Goal: Obtain resource: Obtain resource

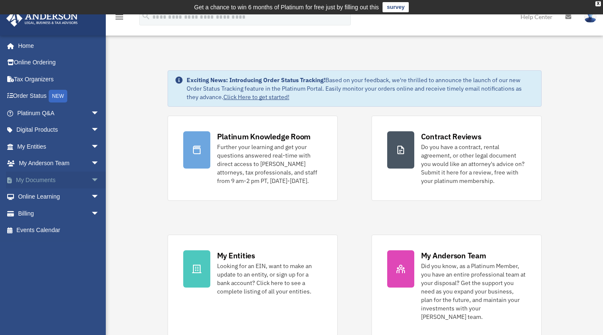
click at [47, 181] on link "My Documents arrow_drop_down" at bounding box center [59, 179] width 106 height 17
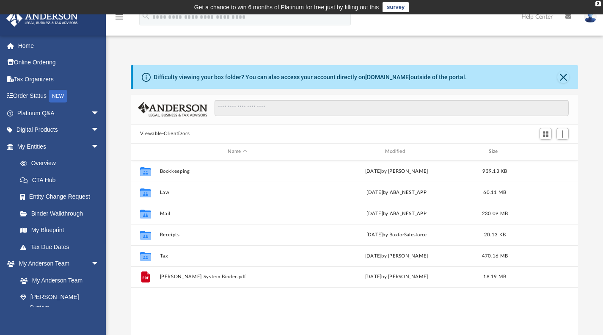
scroll to position [186, 441]
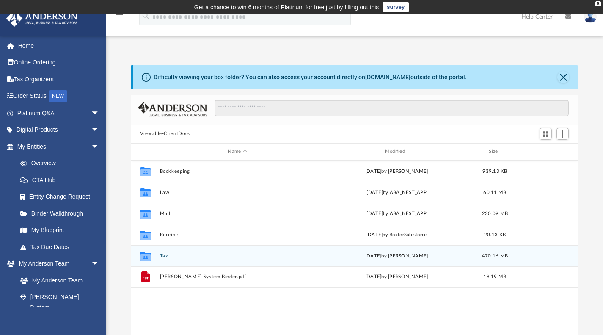
click at [147, 252] on icon "grid" at bounding box center [145, 256] width 11 height 9
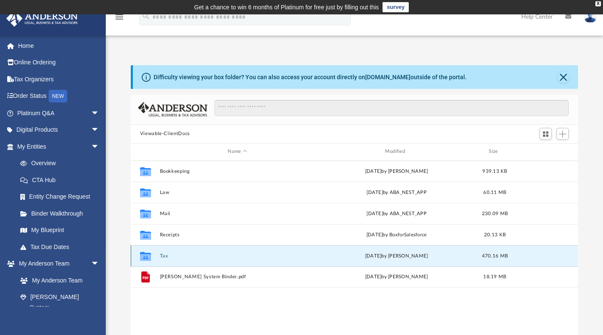
click at [146, 257] on icon "grid" at bounding box center [145, 257] width 11 height 7
click at [116, 259] on div "Difficulty viewing your box folder? You can also access your account directly o…" at bounding box center [355, 200] width 498 height 271
click at [152, 254] on div "Collaborated Folder" at bounding box center [145, 256] width 21 height 14
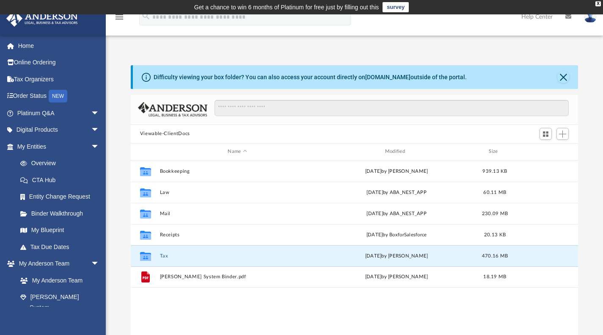
click at [109, 249] on div "Difficulty viewing your box folder? You can also access your account directly o…" at bounding box center [355, 200] width 498 height 271
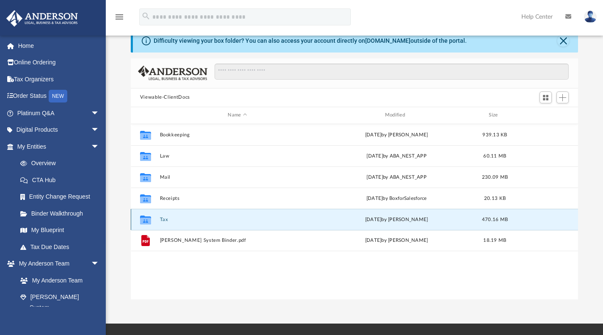
scroll to position [37, 0]
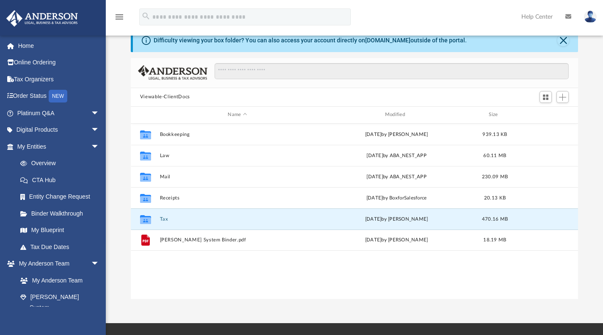
click at [115, 231] on div "Difficulty viewing your box folder? You can also access your account directly o…" at bounding box center [355, 163] width 498 height 271
click at [155, 221] on div "Collaborated Folder" at bounding box center [145, 219] width 21 height 14
click at [144, 219] on icon "grid" at bounding box center [145, 220] width 11 height 7
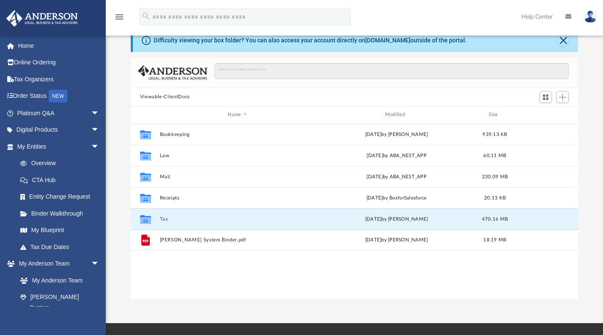
click at [126, 200] on div "Difficulty viewing your box folder? You can also access your account directly o…" at bounding box center [355, 163] width 498 height 271
click at [162, 226] on div "Collaborated Folder Tax Fri Aug 15 2025 by Mohammed Kaka 470.16 MB" at bounding box center [355, 218] width 448 height 21
click at [153, 221] on div "Collaborated Folder" at bounding box center [145, 219] width 21 height 14
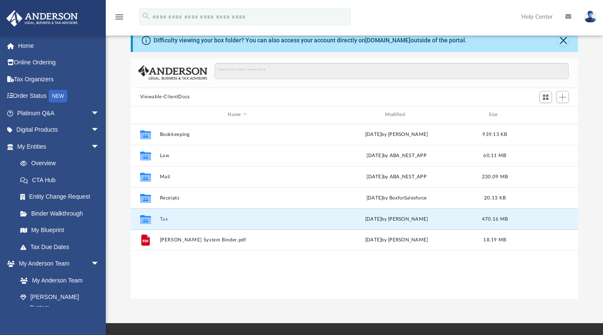
click at [119, 207] on div "Difficulty viewing your box folder? You can also access your account directly o…" at bounding box center [355, 163] width 498 height 271
click at [156, 218] on div "Collaborated Folder" at bounding box center [145, 219] width 21 height 14
click at [112, 191] on div "Difficulty viewing your box folder? You can also access your account directly o…" at bounding box center [355, 163] width 498 height 271
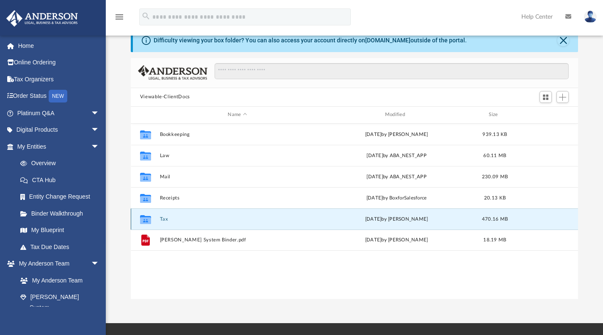
click at [152, 222] on div "Collaborated Folder" at bounding box center [145, 219] width 21 height 14
click at [116, 211] on div "Difficulty viewing your box folder? You can also access your account directly o…" at bounding box center [355, 163] width 498 height 271
click at [146, 219] on icon "grid" at bounding box center [145, 220] width 11 height 7
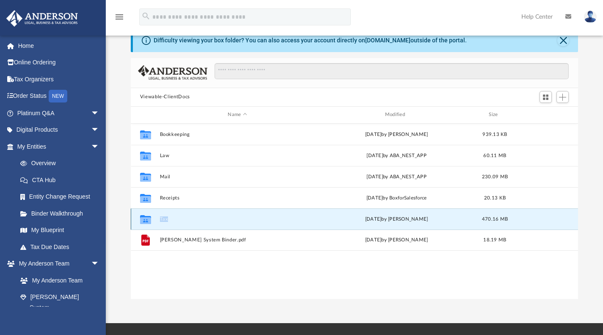
click at [146, 219] on icon "grid" at bounding box center [145, 220] width 11 height 7
click at [124, 220] on div "Difficulty viewing your box folder? You can also access your account directly o…" at bounding box center [355, 163] width 498 height 271
click at [161, 218] on button "Tax" at bounding box center [237, 219] width 155 height 6
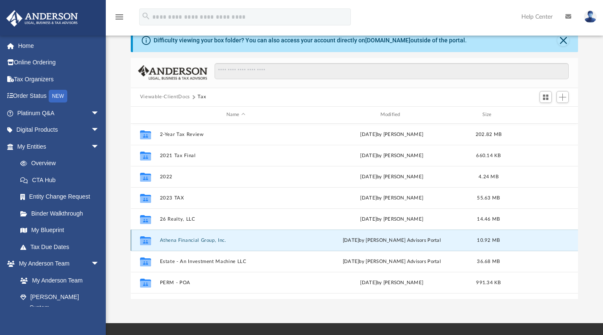
click at [170, 237] on button "Athena Financial Group, Inc." at bounding box center [236, 240] width 152 height 6
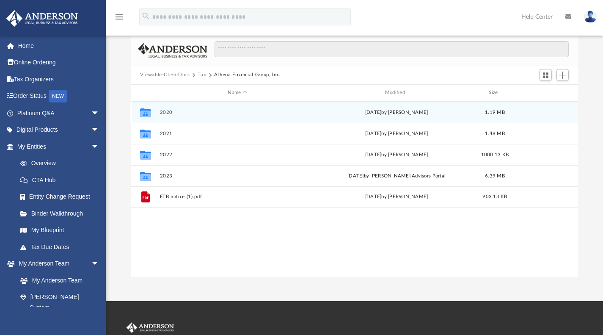
scroll to position [33, 0]
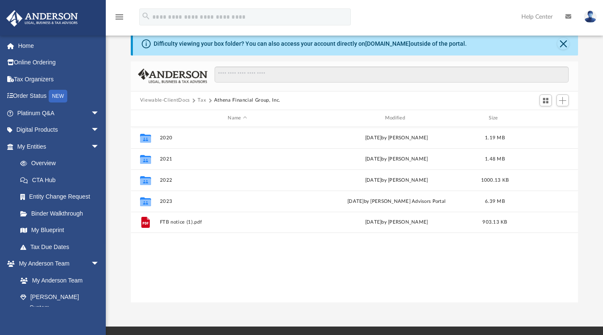
click at [124, 155] on div "Difficulty viewing your box folder? You can also access your account directly o…" at bounding box center [355, 167] width 498 height 271
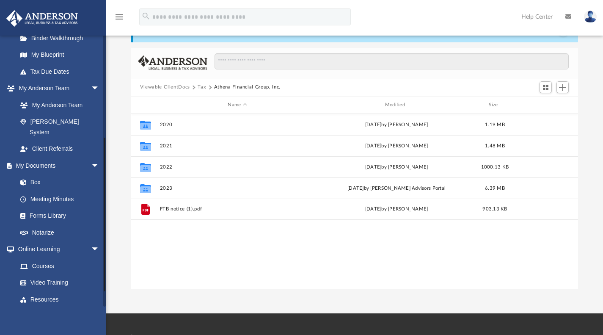
scroll to position [175, 0]
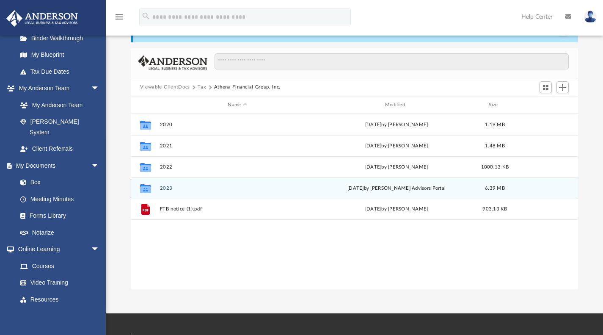
click at [159, 190] on div "Collaborated Folder 2023 Mon Jul 14 2025 by Anderson Advisors Portal 6.39 MB" at bounding box center [355, 187] width 448 height 21
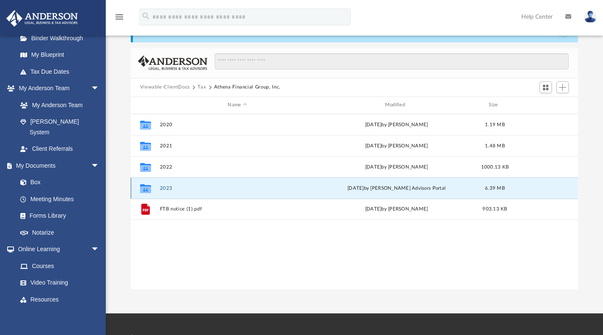
click at [147, 188] on icon "grid" at bounding box center [145, 189] width 11 height 7
click at [170, 186] on button "2023" at bounding box center [237, 188] width 155 height 6
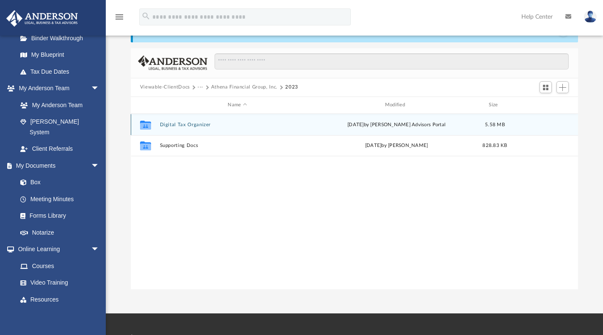
click at [190, 127] on div "Collaborated Folder Digital Tax Organizer Mon Jul 14 2025 by Anderson Advisors …" at bounding box center [355, 124] width 448 height 21
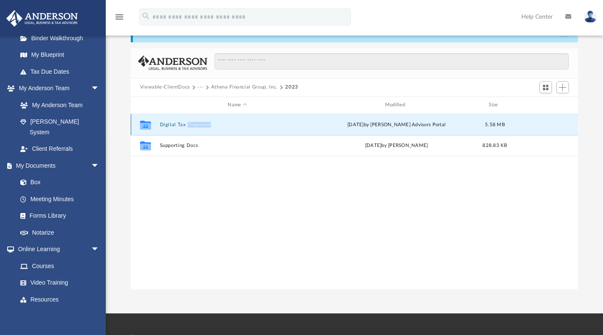
click at [190, 127] on div "Collaborated Folder Digital Tax Organizer Mon Jul 14 2025 by Anderson Advisors …" at bounding box center [355, 124] width 448 height 21
click at [145, 126] on icon "grid" at bounding box center [145, 124] width 11 height 9
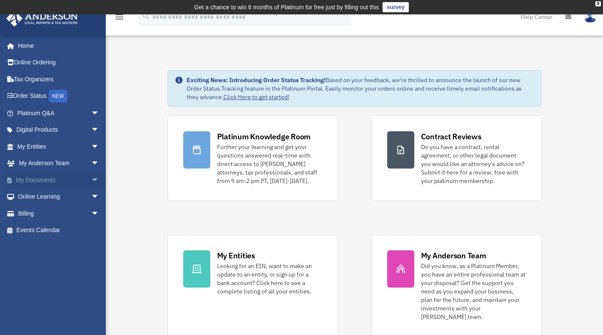
click at [54, 183] on link "My Documents arrow_drop_down" at bounding box center [59, 179] width 106 height 17
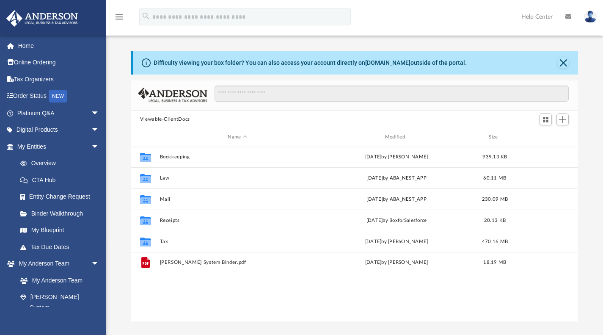
scroll to position [186, 441]
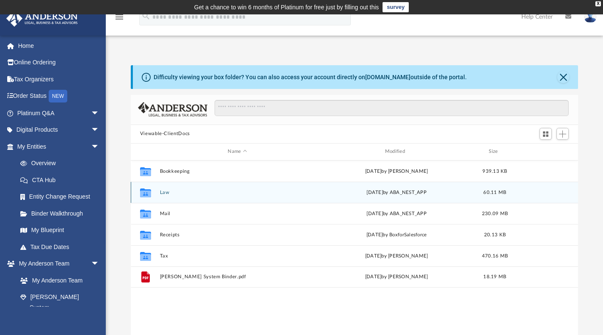
click at [177, 182] on div "Collaborated Folder Law Fri Aug 8 2025 by ABA_NEST_APP 60.11 MB" at bounding box center [355, 192] width 448 height 21
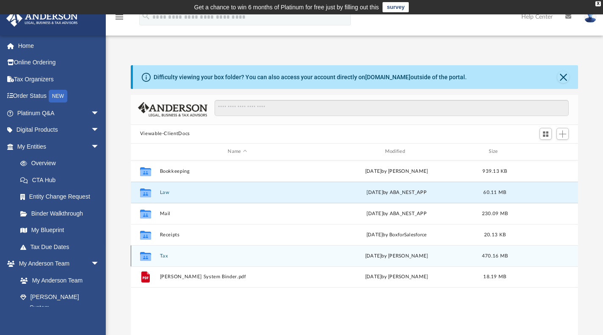
click at [165, 252] on div "Collaborated Folder Tax [DATE] by [PERSON_NAME] 470.16 MB" at bounding box center [355, 255] width 448 height 21
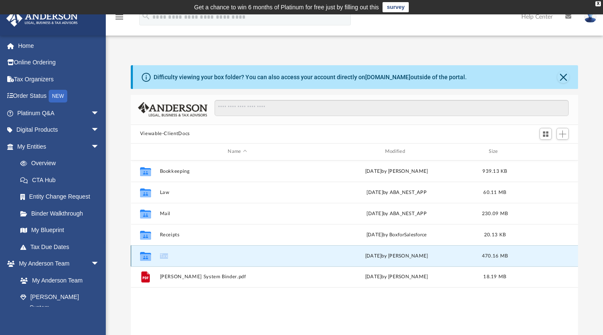
click at [165, 252] on div "Collaborated Folder Tax [DATE] by [PERSON_NAME] 470.16 MB" at bounding box center [355, 255] width 448 height 21
click at [127, 255] on div "Difficulty viewing your box folder? You can also access your account directly o…" at bounding box center [355, 200] width 498 height 271
click at [141, 255] on icon "grid" at bounding box center [145, 257] width 11 height 7
click at [170, 261] on div "Collaborated Folder Tax [DATE] by [PERSON_NAME] 470.16 MB" at bounding box center [355, 255] width 448 height 21
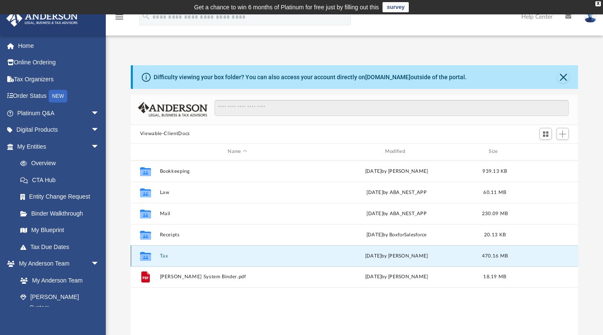
click at [170, 261] on div "Collaborated Folder Tax [DATE] by [PERSON_NAME] 470.16 MB" at bounding box center [355, 255] width 448 height 21
click at [123, 265] on div "Difficulty viewing your box folder? You can also access your account directly o…" at bounding box center [355, 200] width 498 height 271
click at [149, 251] on icon "Collaborated Folder" at bounding box center [146, 256] width 14 height 14
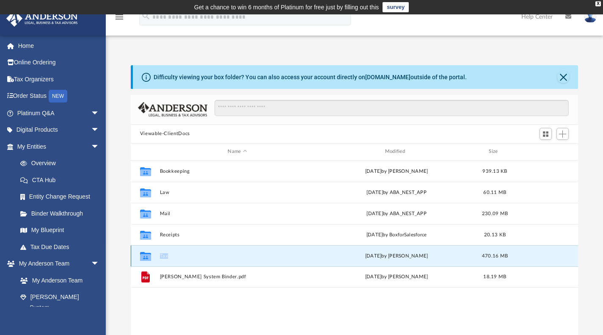
click at [176, 255] on button "Tax" at bounding box center [237, 256] width 155 height 6
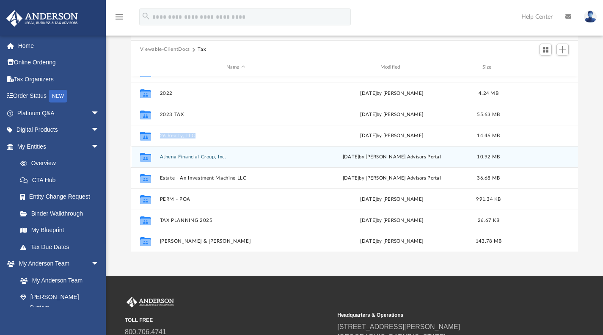
scroll to position [0, 0]
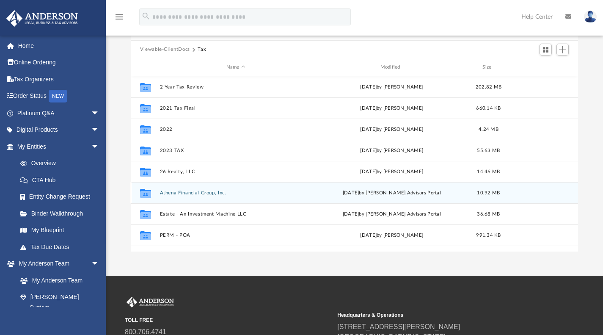
click at [180, 196] on div "Collaborated Folder Athena Financial Group, Inc. [DATE] by [PERSON_NAME] Adviso…" at bounding box center [355, 192] width 448 height 21
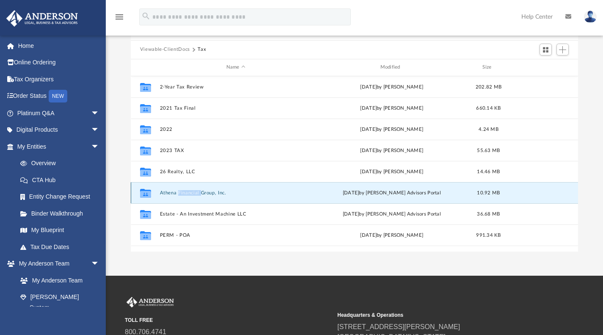
click at [180, 196] on div "Collaborated Folder Athena Financial Group, Inc. [DATE] by [PERSON_NAME] Adviso…" at bounding box center [355, 192] width 448 height 21
click at [147, 193] on icon "grid" at bounding box center [145, 192] width 11 height 9
click at [180, 195] on div "Collaborated Folder Athena Financial Group, Inc. [DATE] by [PERSON_NAME] Adviso…" at bounding box center [355, 192] width 448 height 21
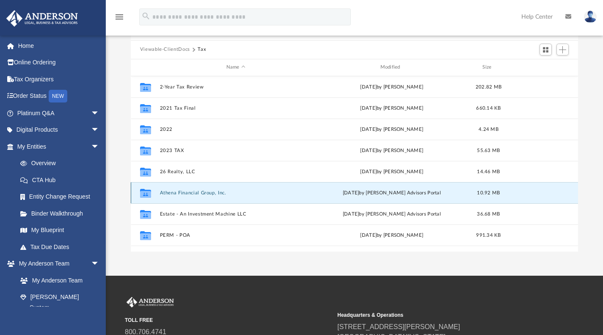
click at [147, 196] on icon "grid" at bounding box center [145, 194] width 11 height 7
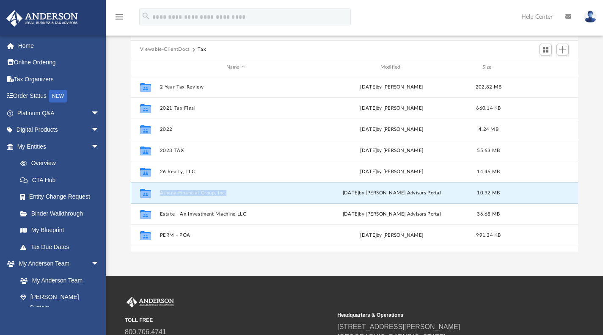
click at [147, 196] on icon "grid" at bounding box center [145, 194] width 11 height 7
click at [102, 197] on link "Entity Change Request" at bounding box center [62, 196] width 100 height 17
click at [154, 195] on div "Collaborated Folder" at bounding box center [145, 193] width 21 height 14
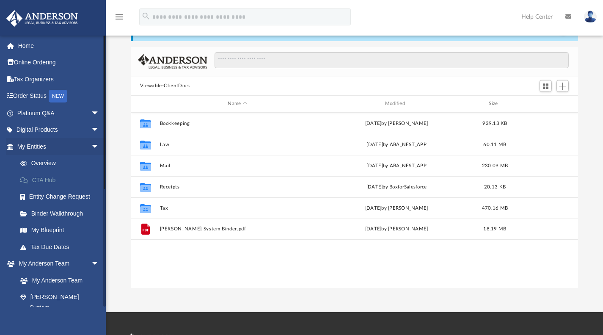
scroll to position [48, 0]
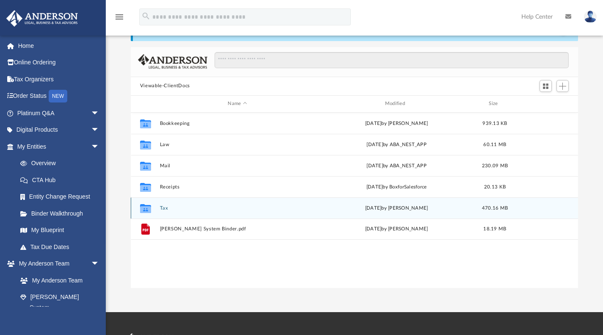
click at [184, 207] on button "Tax" at bounding box center [237, 208] width 155 height 6
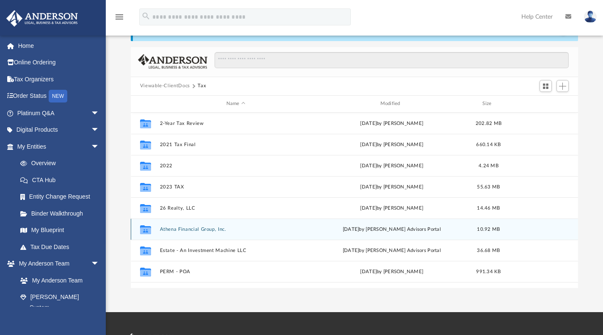
click at [184, 229] on button "Athena Financial Group, Inc." at bounding box center [236, 229] width 152 height 6
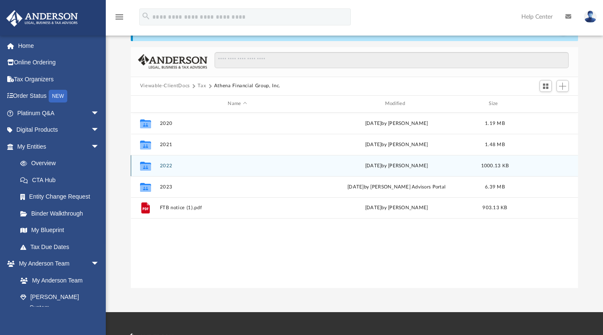
click at [182, 167] on button "2022" at bounding box center [237, 166] width 155 height 6
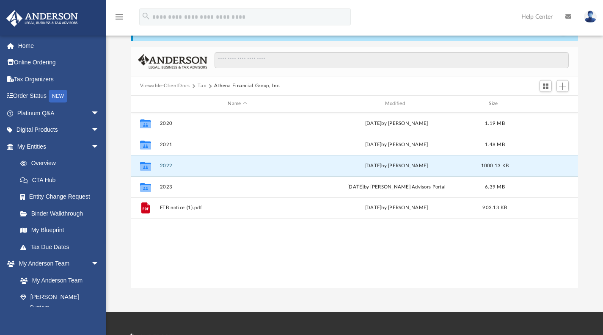
click at [182, 167] on button "2022" at bounding box center [237, 166] width 155 height 6
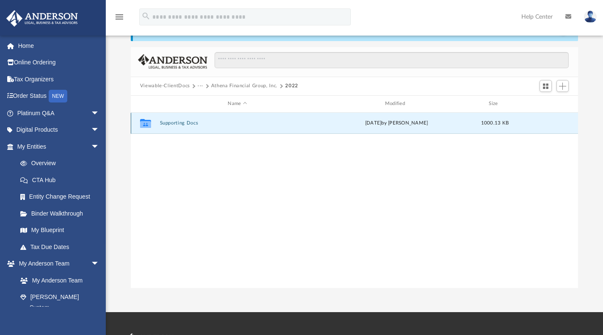
click at [186, 120] on button "Supporting Docs" at bounding box center [237, 123] width 155 height 6
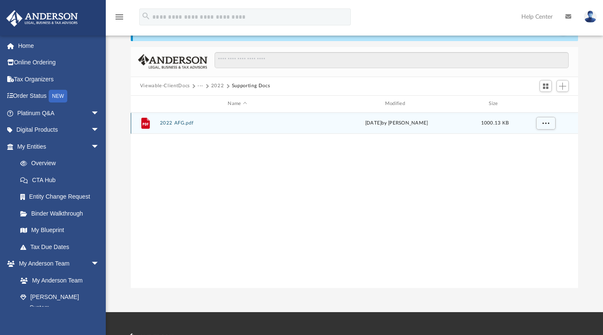
click at [186, 120] on button "2022 AFG.pdf" at bounding box center [237, 123] width 155 height 6
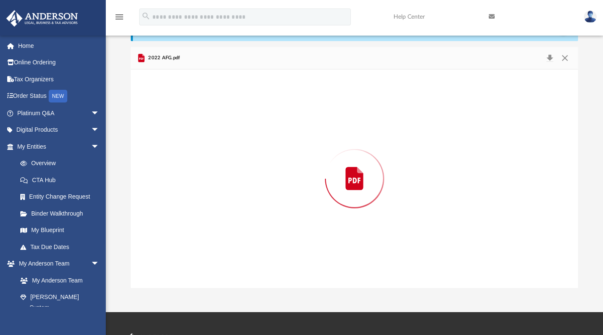
click at [186, 120] on div "Preview" at bounding box center [355, 178] width 448 height 218
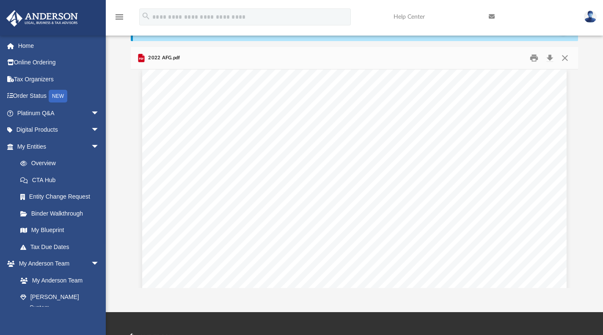
scroll to position [5068, 0]
